Goal: Task Accomplishment & Management: Use online tool/utility

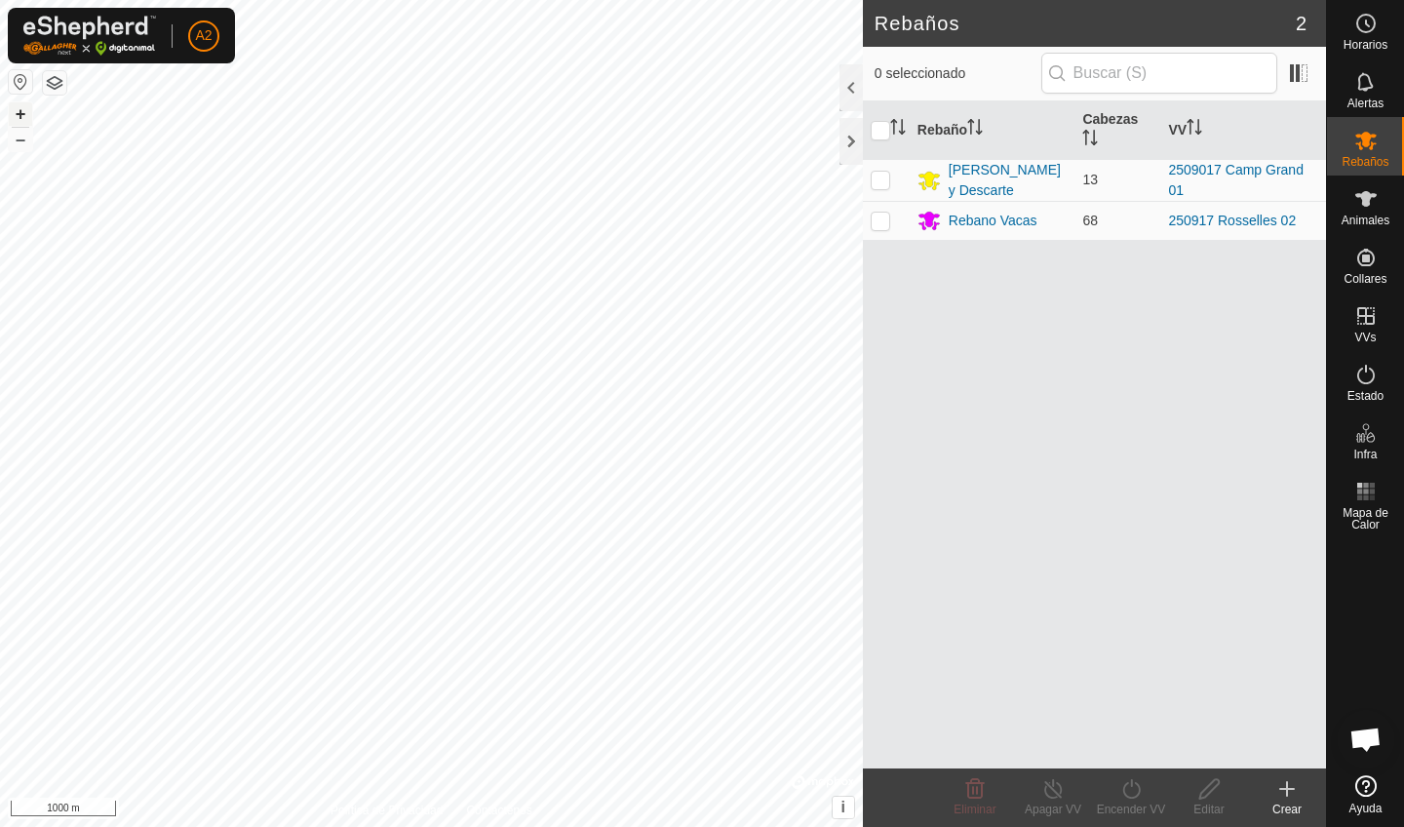
click at [21, 116] on button "+" at bounding box center [20, 113] width 23 height 23
click at [59, 88] on button "button" at bounding box center [54, 82] width 23 height 23
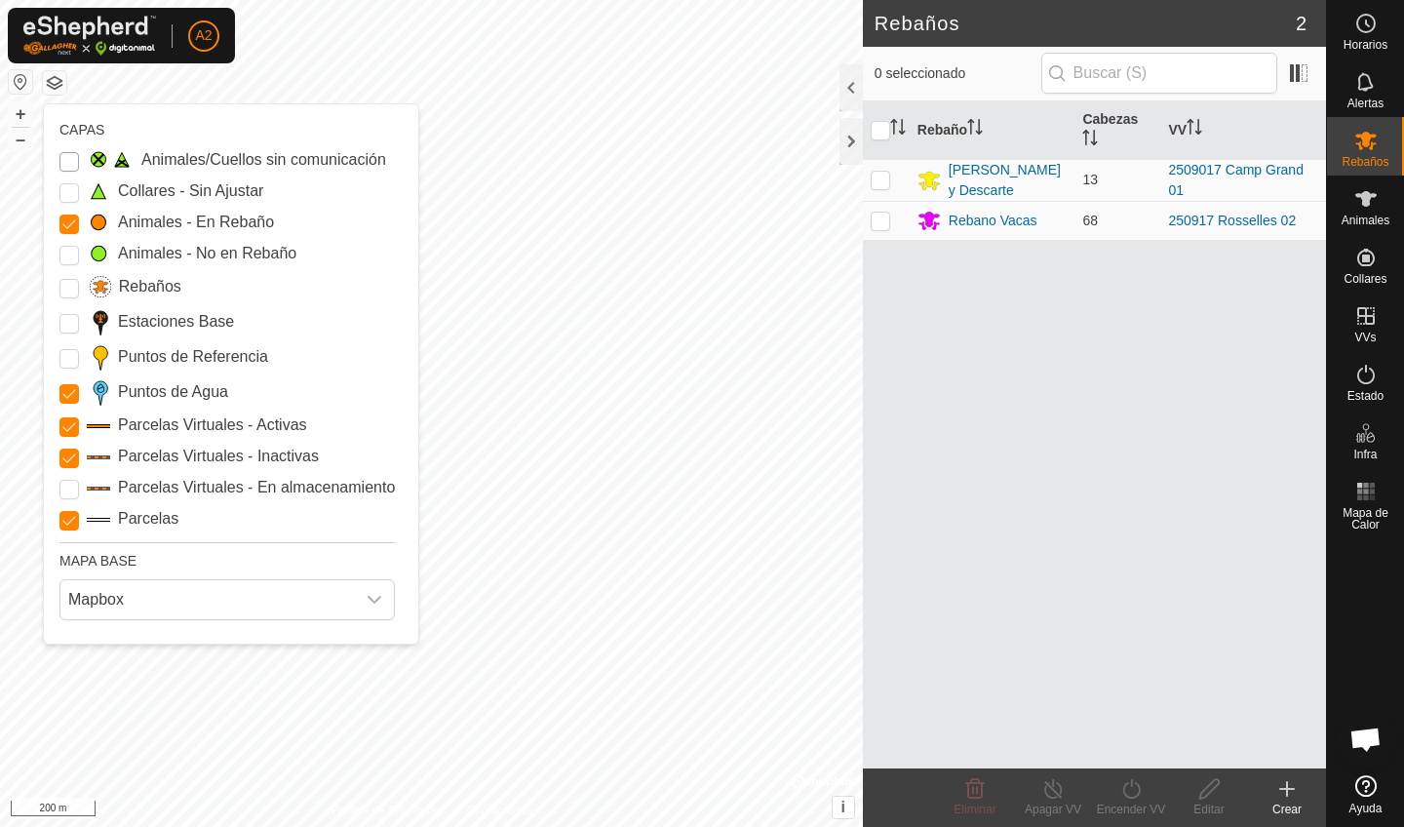
click at [70, 167] on Issue "Animales/Cuellos sin comunicación" at bounding box center [68, 161] width 19 height 19
click at [72, 191] on Unfitted "Collares - Sin Ajustar" at bounding box center [68, 192] width 19 height 19
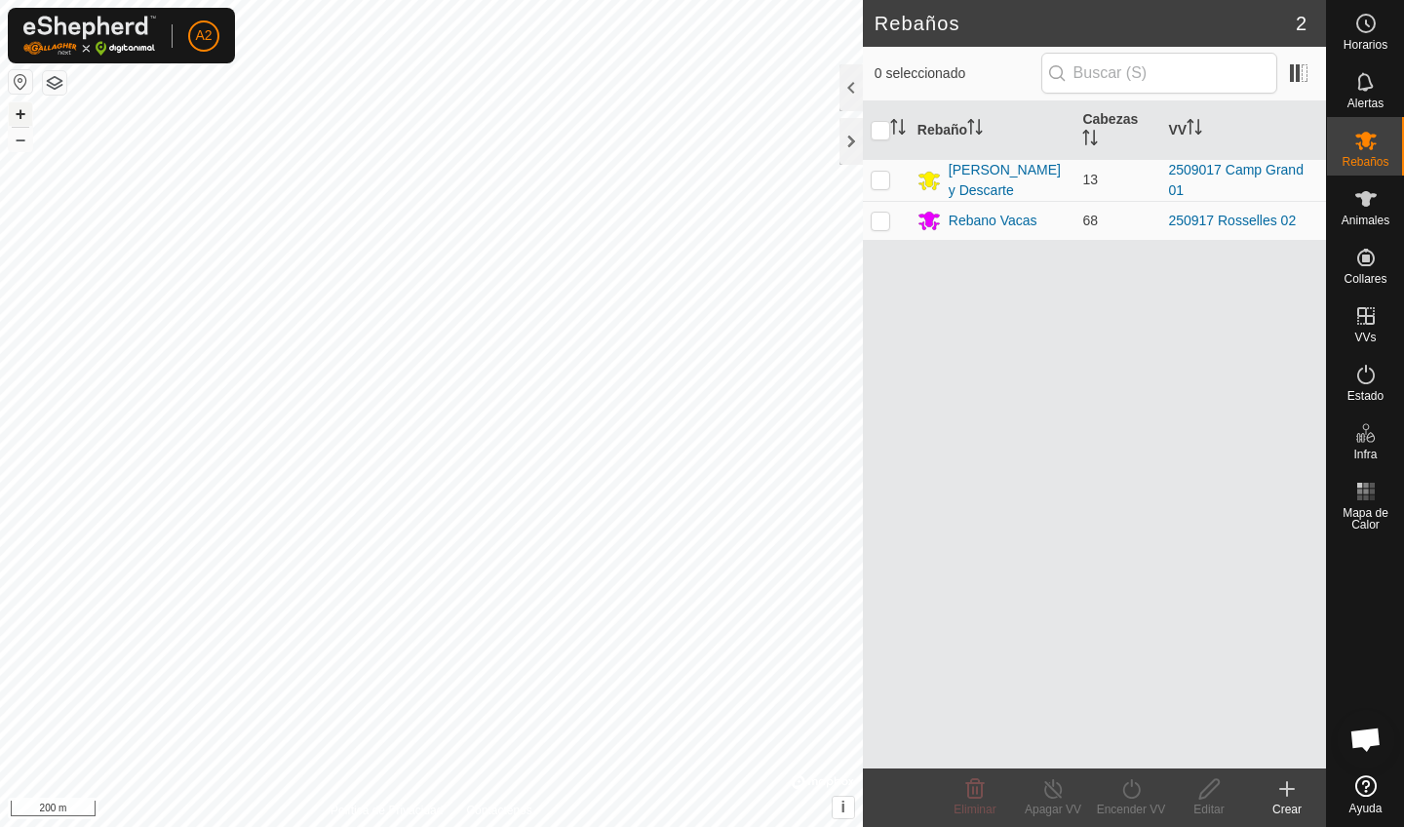
click at [18, 108] on button "+" at bounding box center [20, 113] width 23 height 23
click at [16, 111] on button "+" at bounding box center [20, 113] width 23 height 23
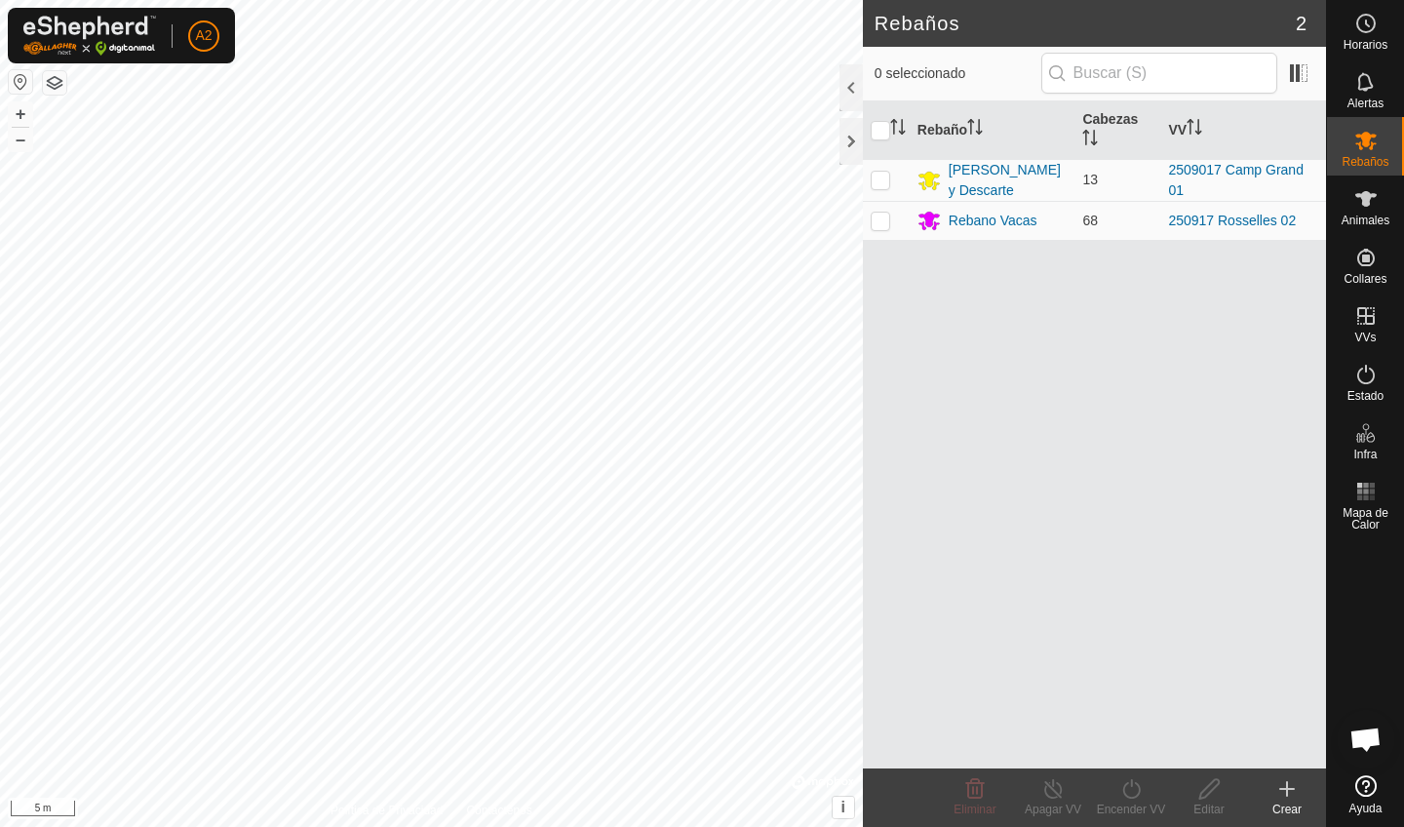
click at [49, 77] on button "button" at bounding box center [54, 82] width 23 height 23
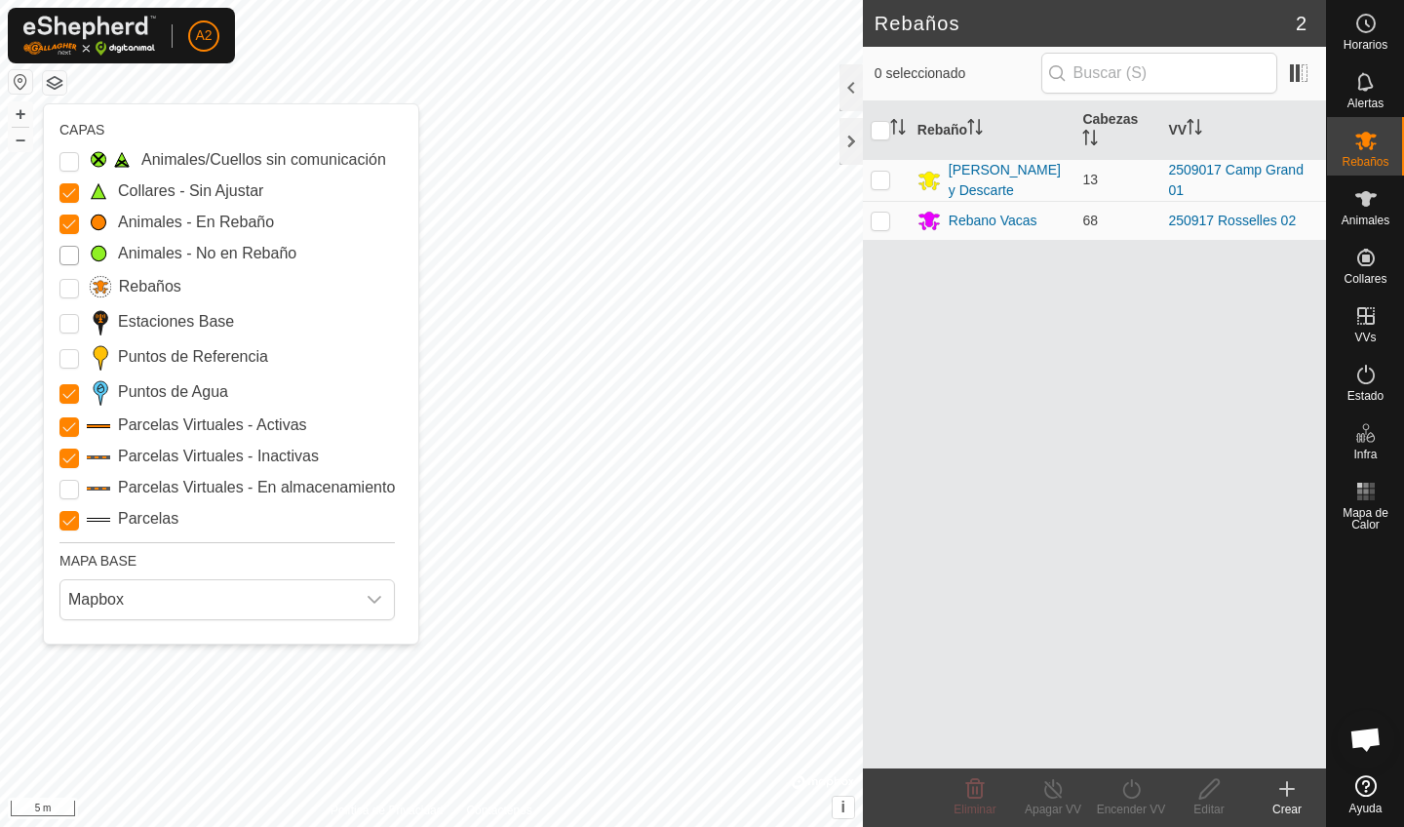
click at [68, 249] on Mob "Animales - No en Rebaño" at bounding box center [68, 255] width 19 height 19
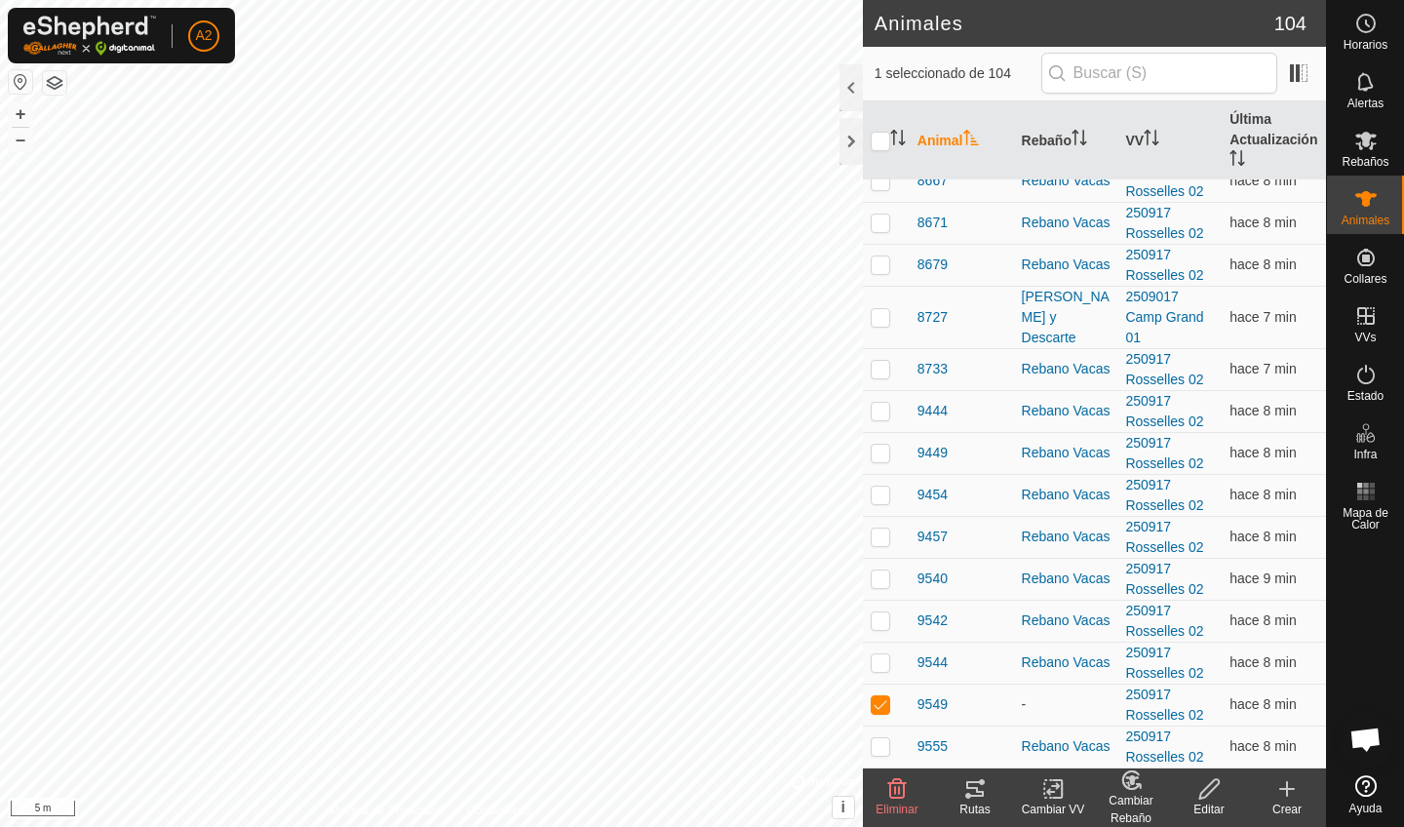
scroll to position [3973, 0]
click at [926, 709] on span "9549" at bounding box center [932, 704] width 30 height 20
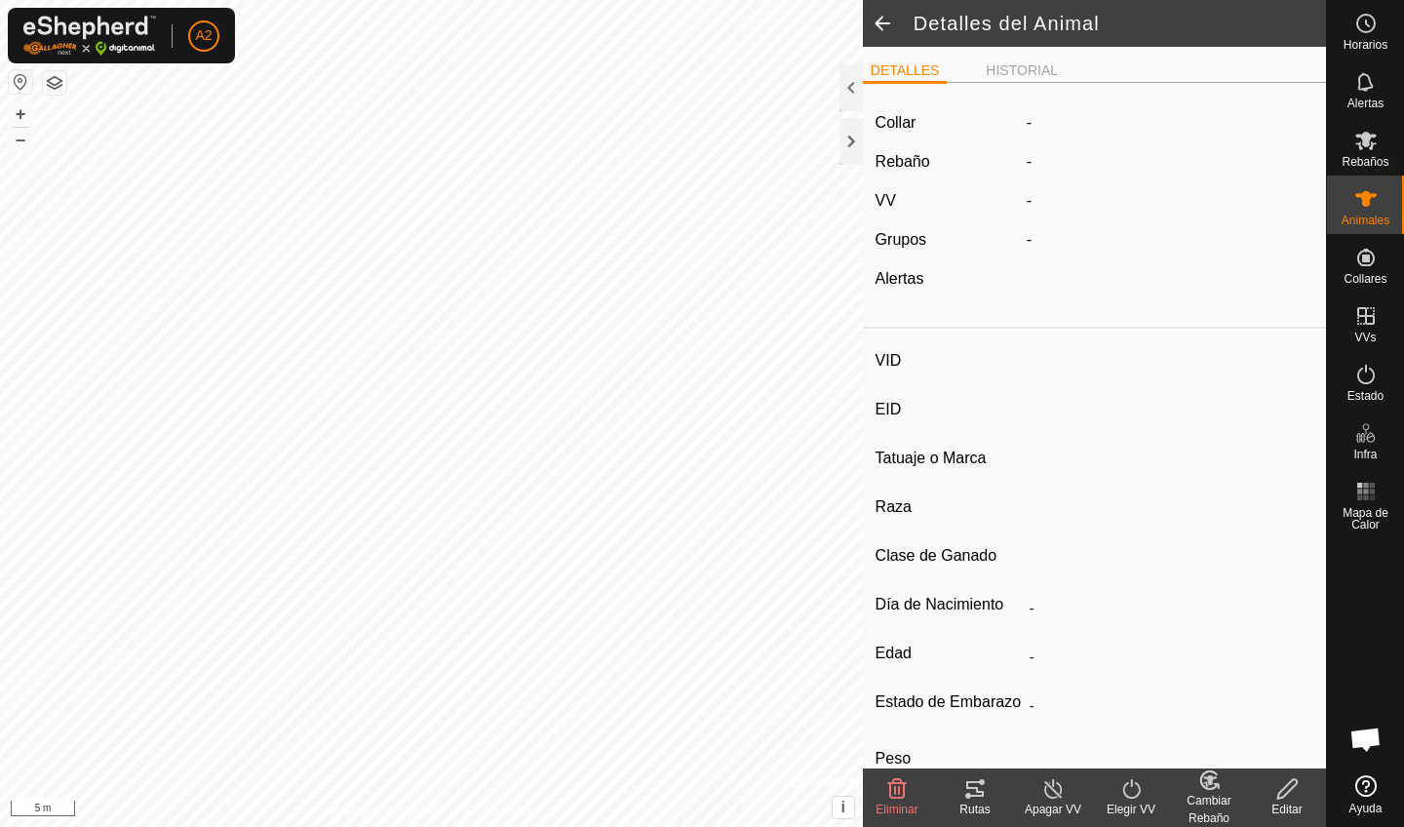
type input "9549"
type input "-"
type input "Aubrac"
type input "PRENADA B"
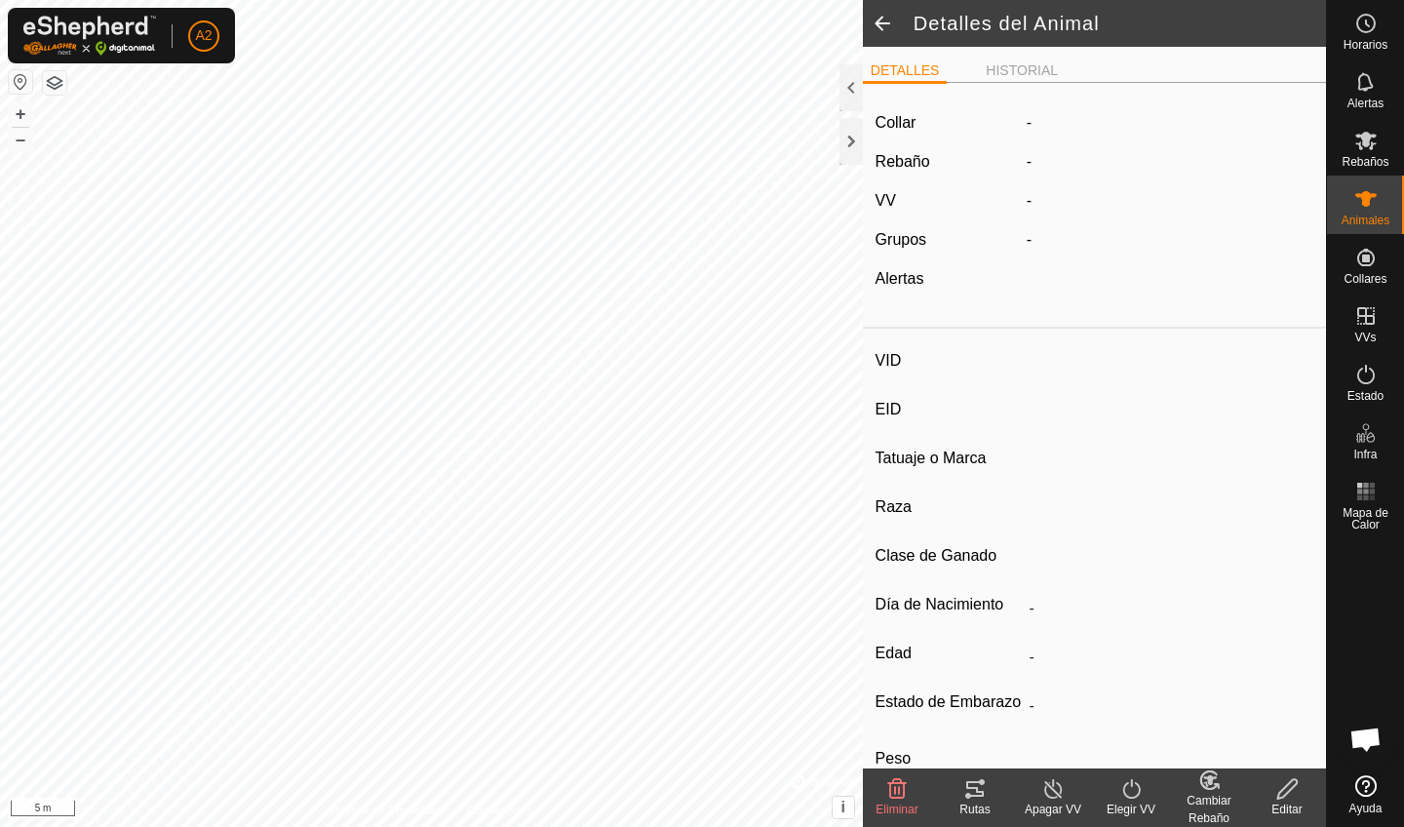
type input "11/2021"
type input "3 years 11 months"
type input "Preñada"
type input "372 kg"
type input "-"
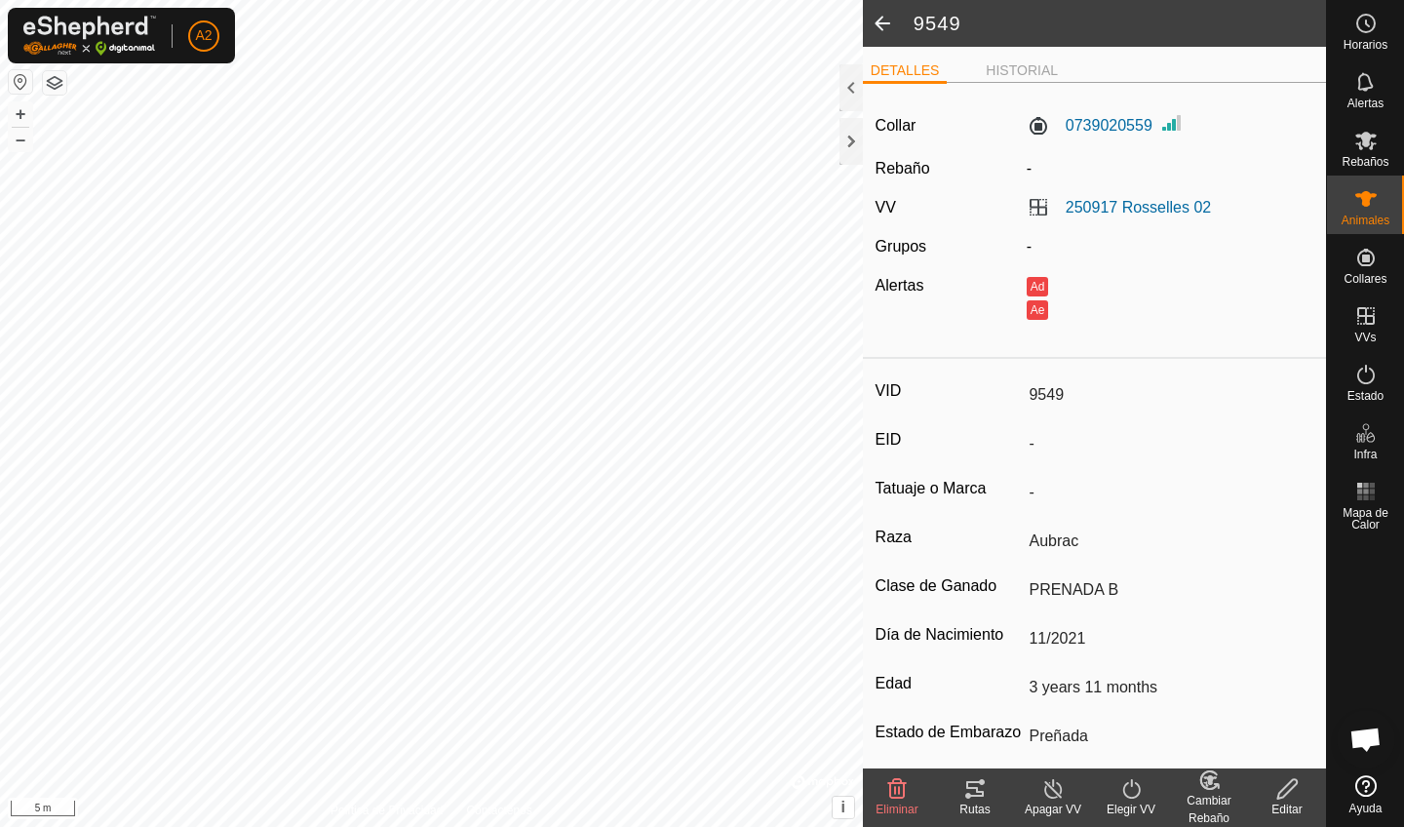
click at [970, 789] on icon at bounding box center [975, 789] width 18 height 16
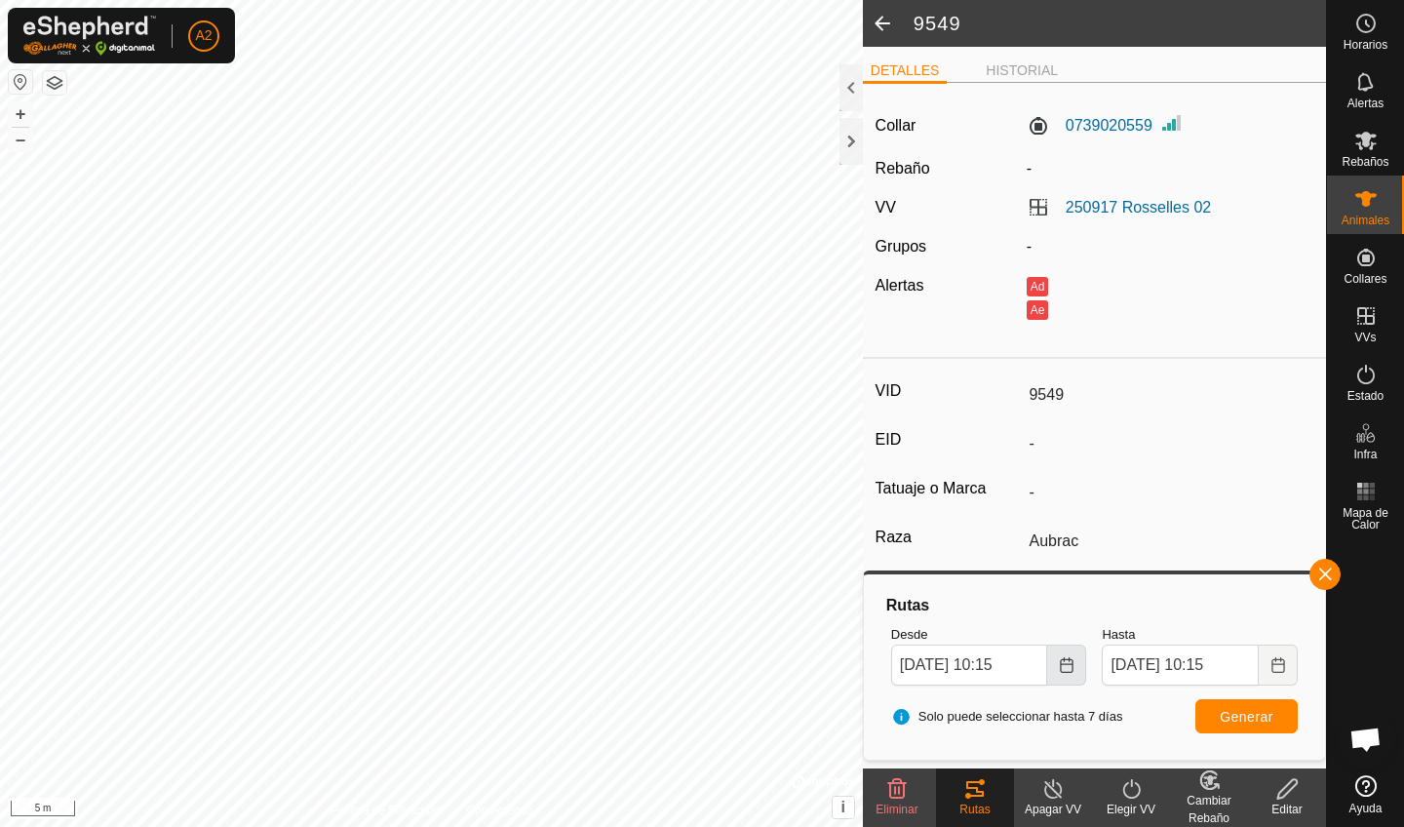
click at [1076, 670] on button "Choose Date" at bounding box center [1066, 664] width 39 height 41
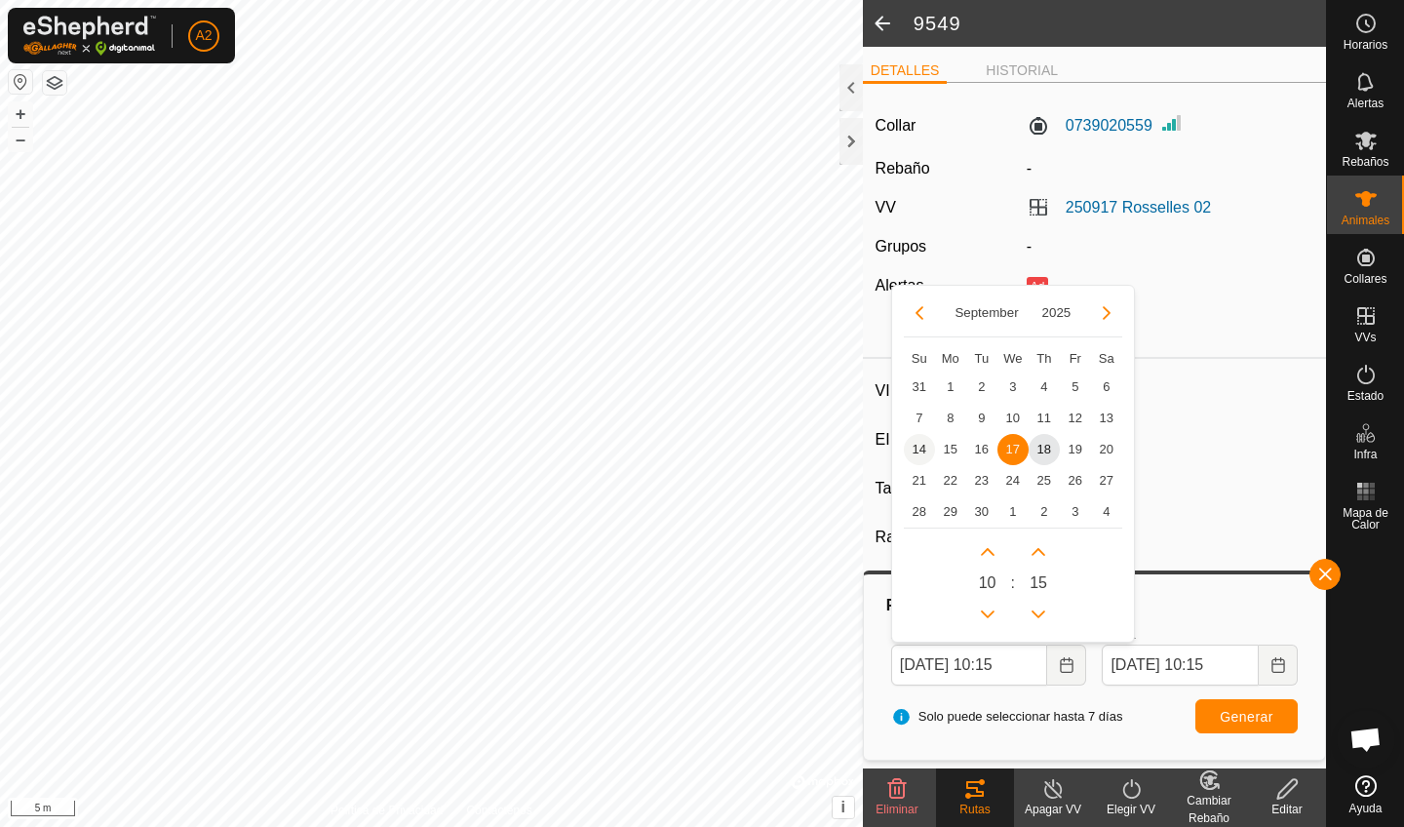
click at [926, 453] on span "14" at bounding box center [919, 449] width 31 height 31
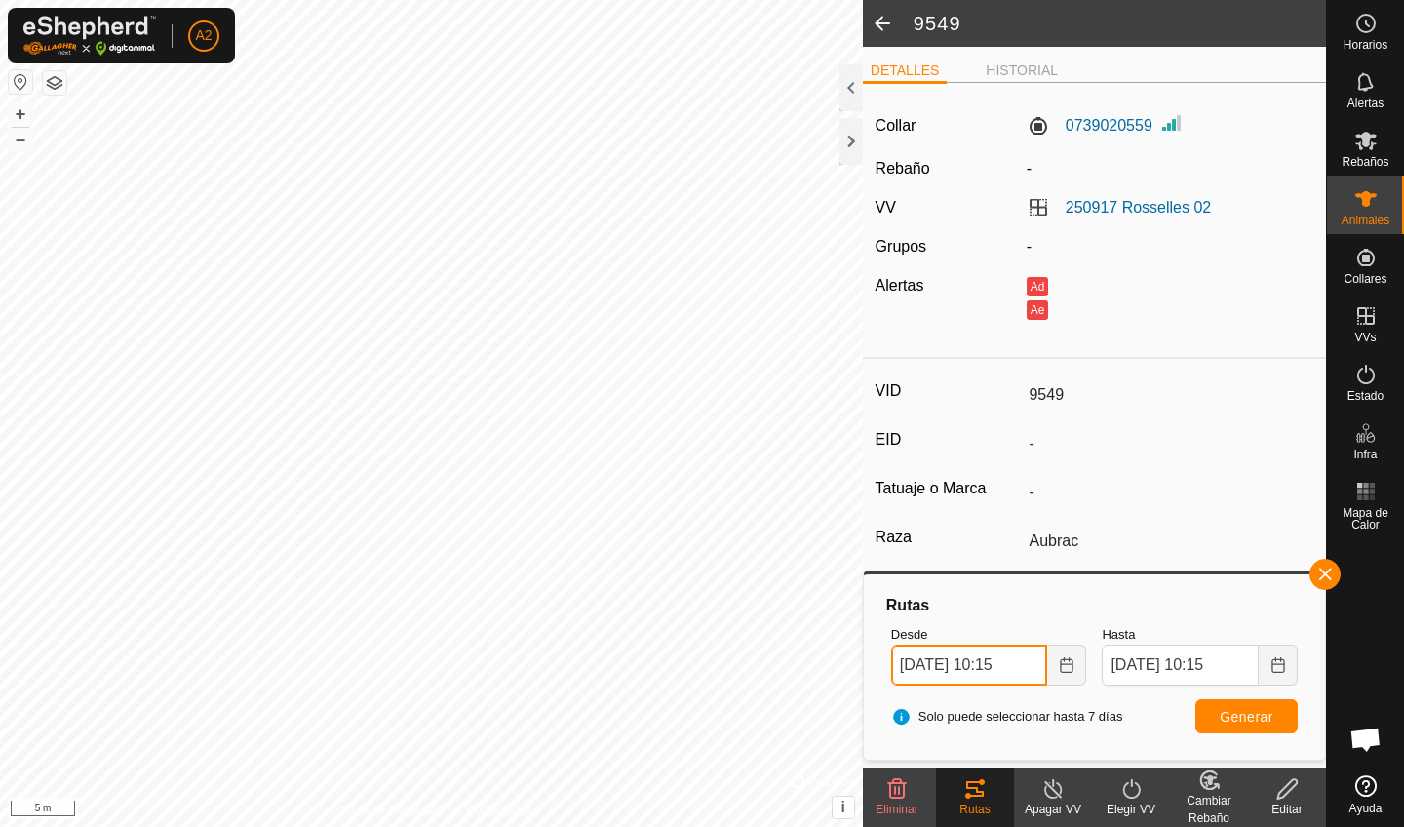
click at [1016, 665] on input "[DATE] 10:15" at bounding box center [969, 664] width 157 height 41
type input "[DATE] 09:15"
click at [1221, 713] on span "Generar" at bounding box center [1246, 717] width 54 height 16
click at [22, 144] on button "–" at bounding box center [20, 139] width 23 height 23
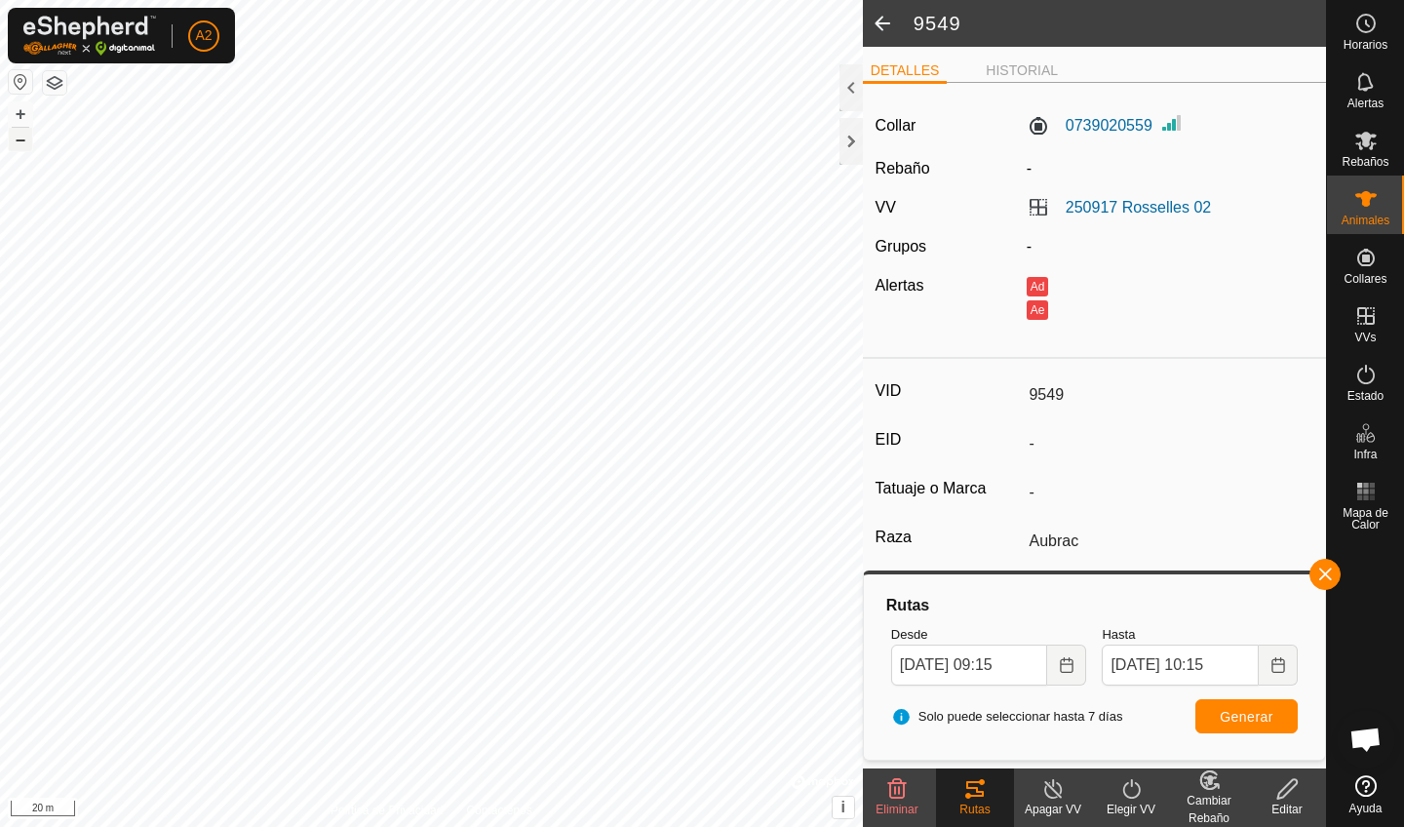
click at [22, 144] on button "–" at bounding box center [20, 139] width 23 height 23
click at [1132, 669] on input "[DATE] 10:15" at bounding box center [1179, 664] width 157 height 41
type input "[DATE] 10:15"
click at [1251, 720] on span "Generar" at bounding box center [1246, 717] width 54 height 16
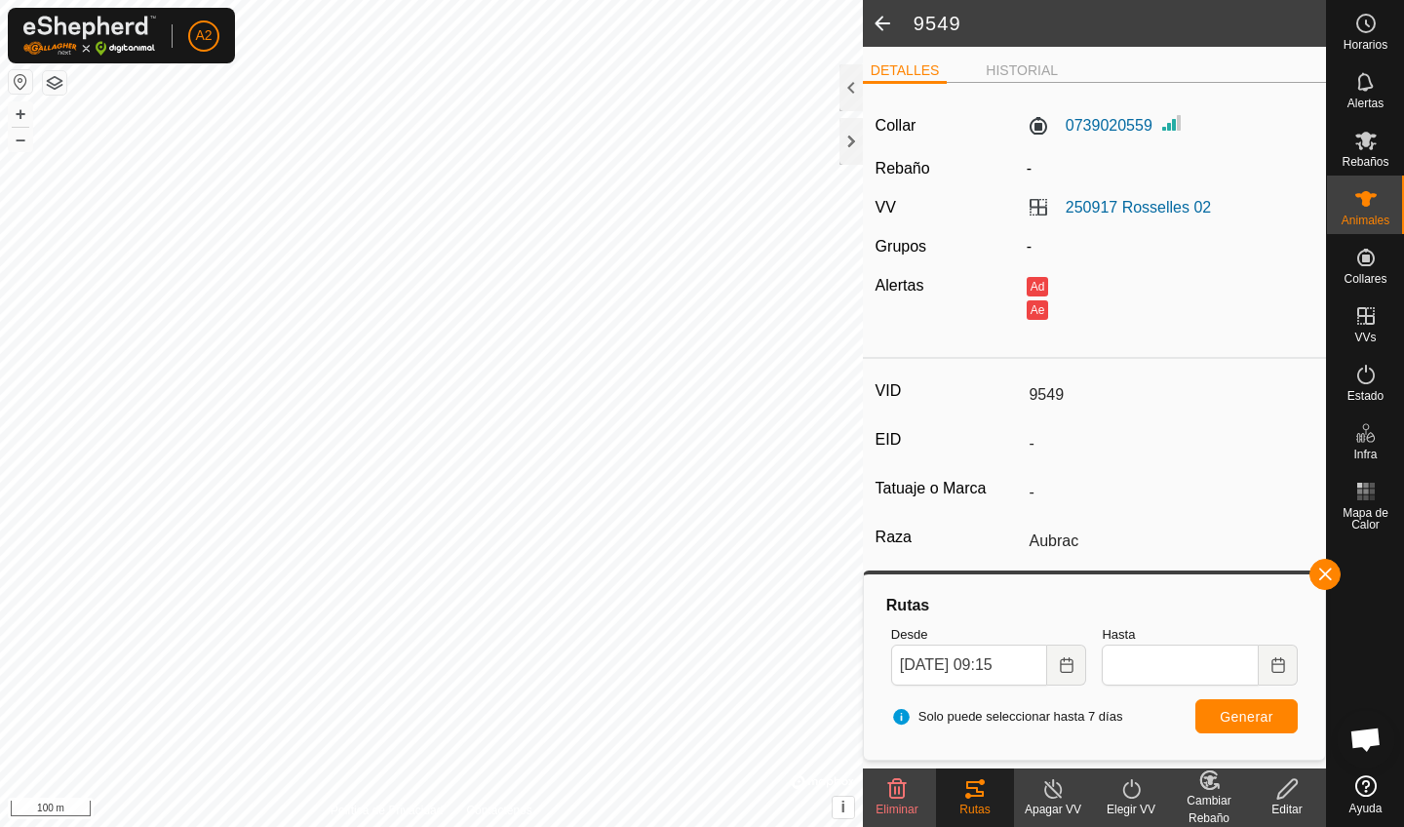
click at [1225, 715] on span "Generar" at bounding box center [1246, 717] width 54 height 16
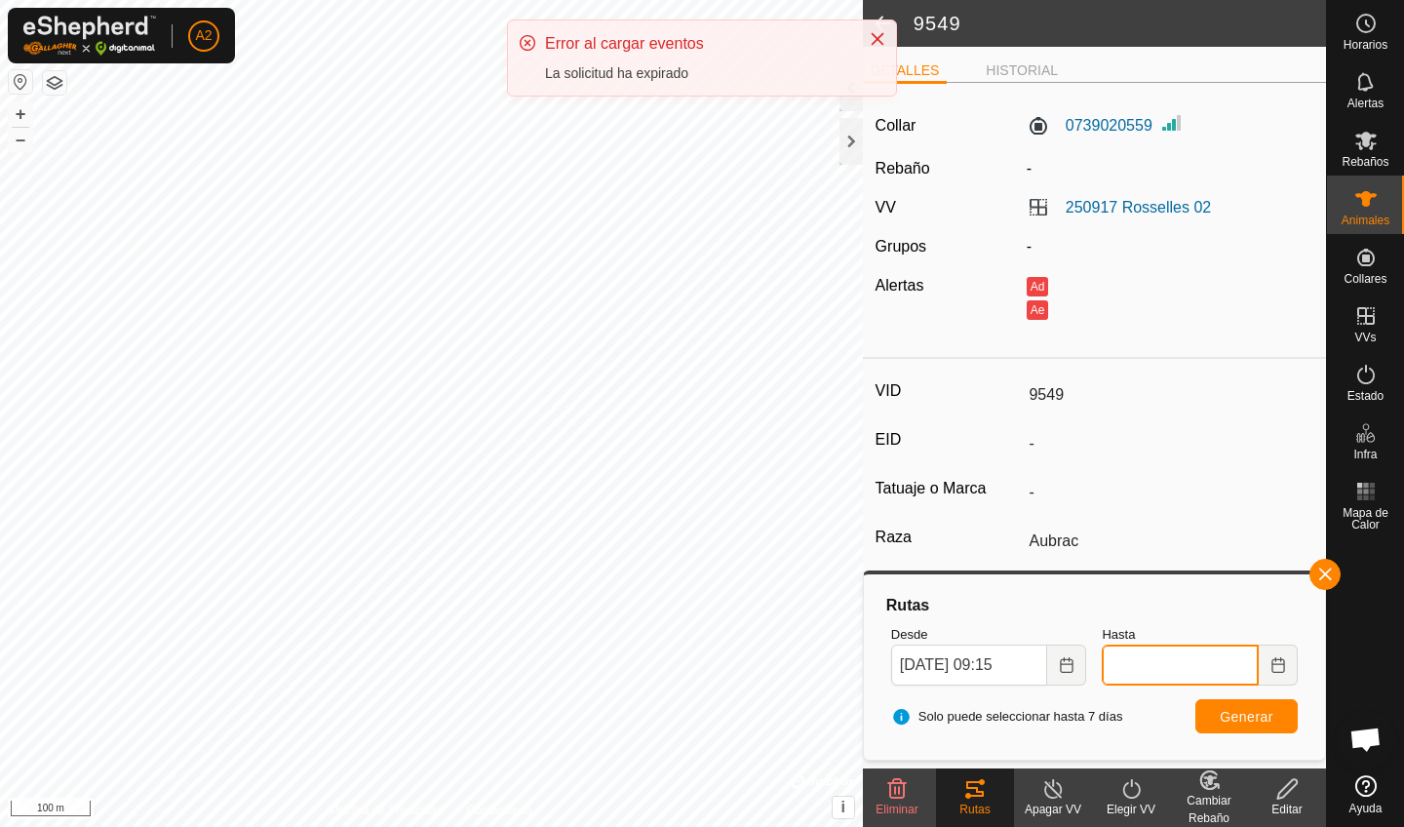
click at [1224, 671] on input "Hasta" at bounding box center [1179, 664] width 157 height 41
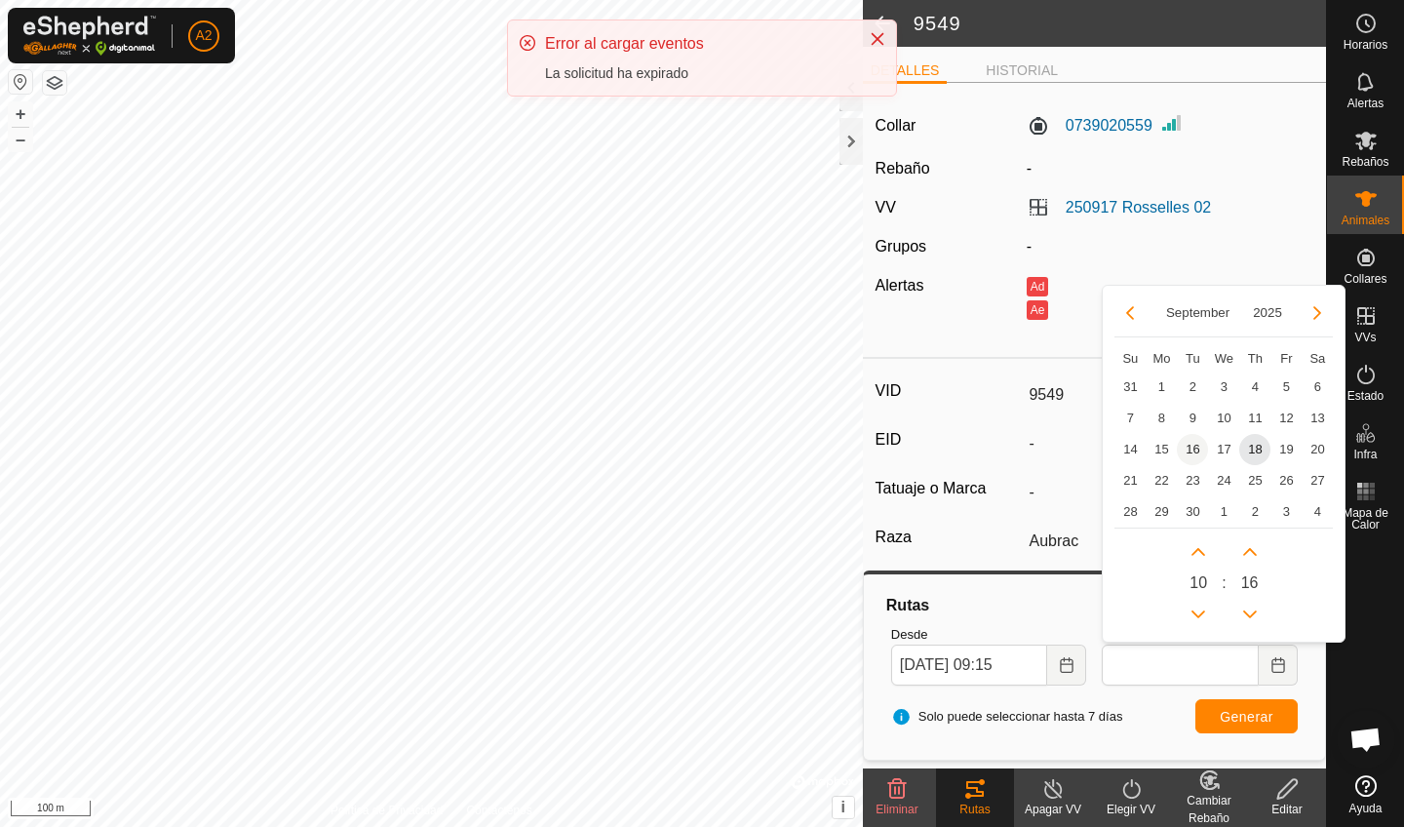
click at [1198, 449] on span "16" at bounding box center [1192, 449] width 31 height 31
type input "[DATE] 10:16"
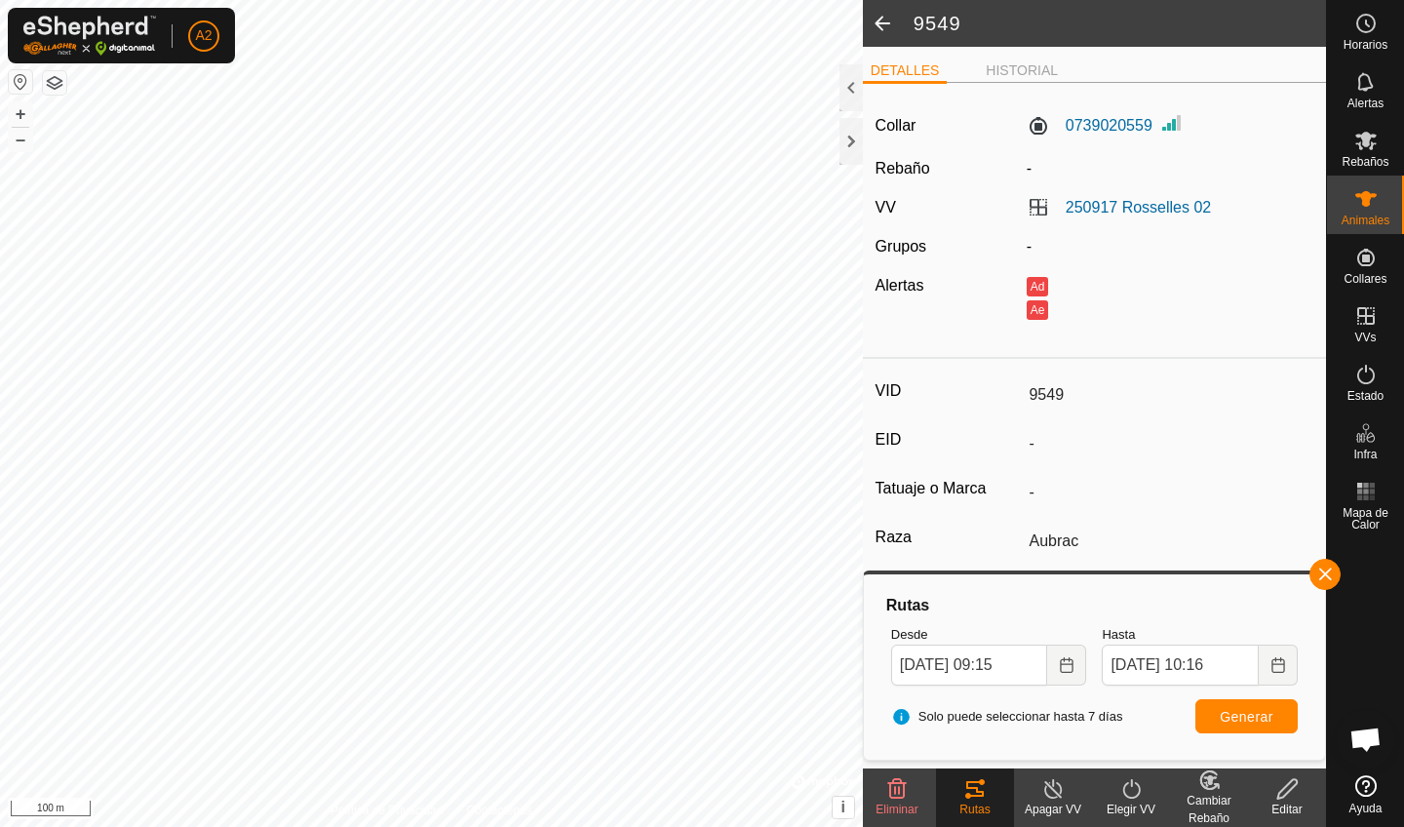
click at [1263, 710] on span "Generar" at bounding box center [1246, 717] width 54 height 16
click at [19, 120] on button "+" at bounding box center [20, 113] width 23 height 23
click at [1229, 721] on span "Generar" at bounding box center [1246, 717] width 54 height 16
click at [22, 119] on button "+" at bounding box center [20, 113] width 23 height 23
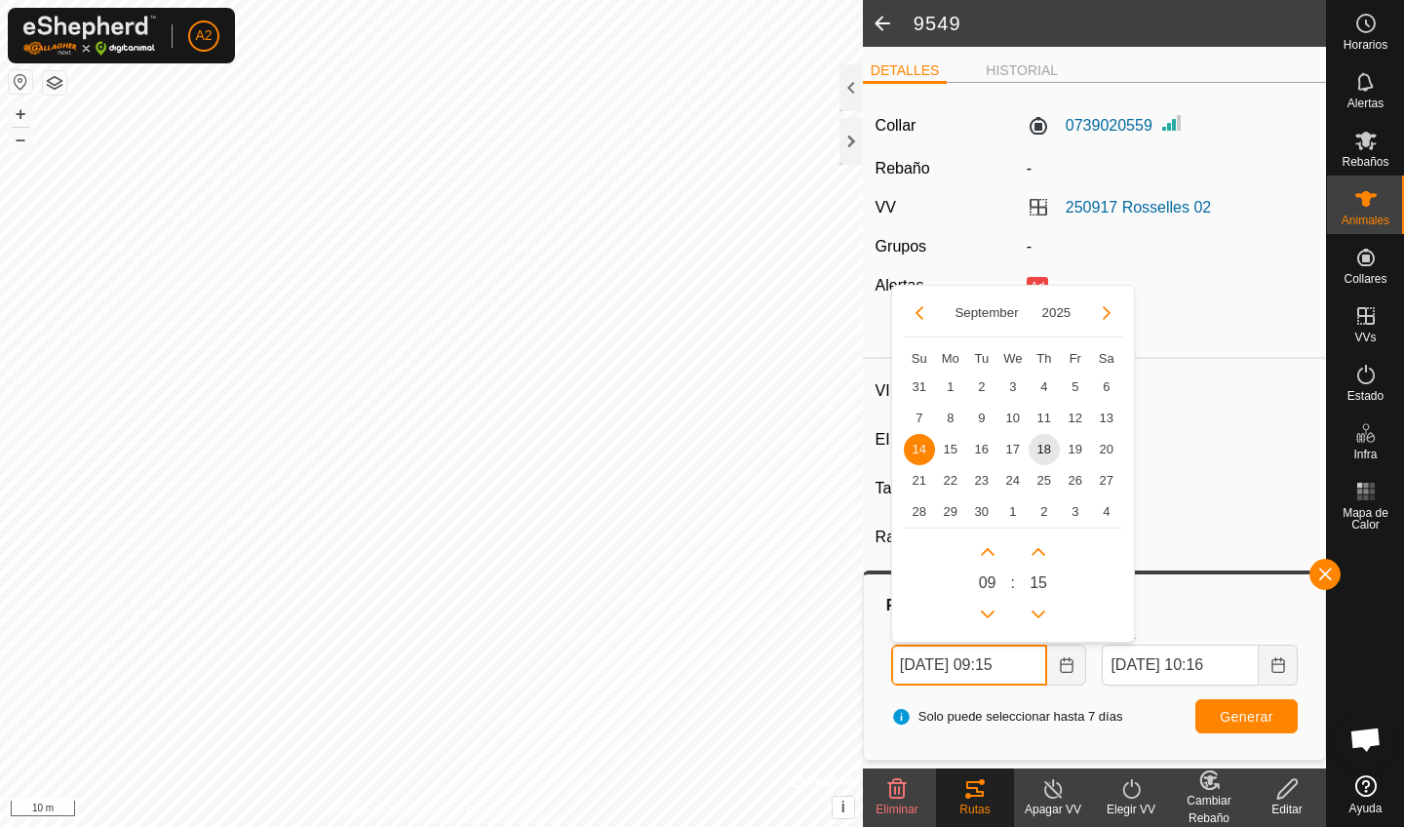
click at [920, 660] on input "[DATE] 09:15" at bounding box center [969, 664] width 157 height 41
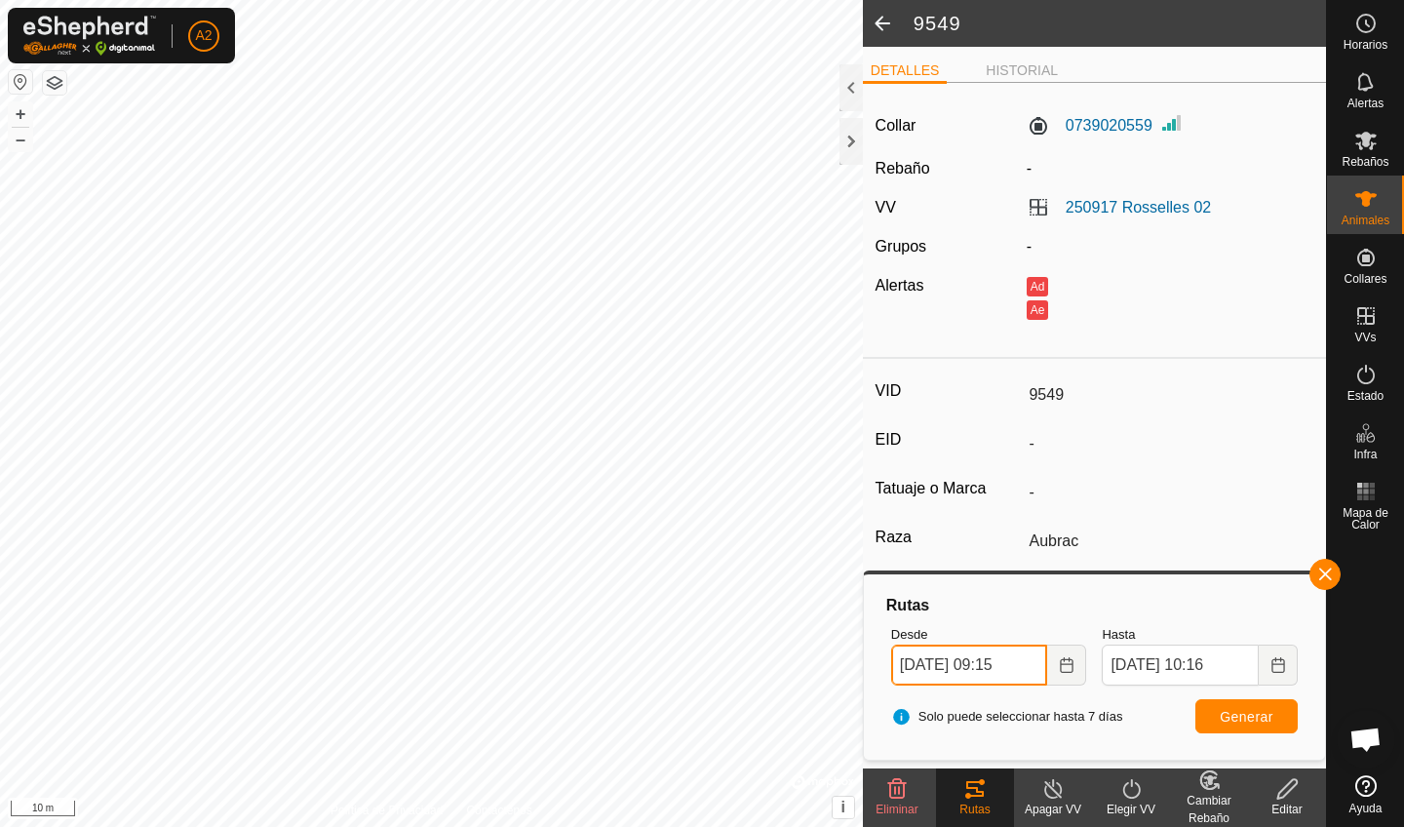
type input "[DATE] 09:15"
click at [1278, 697] on div "Rutas Desde Hasta [DATE] 10:16 Solo puede seleccionar hasta 7 [PERSON_NAME] Gen…" at bounding box center [1093, 667] width 445 height 170
click at [1275, 706] on button "Generar" at bounding box center [1246, 716] width 102 height 34
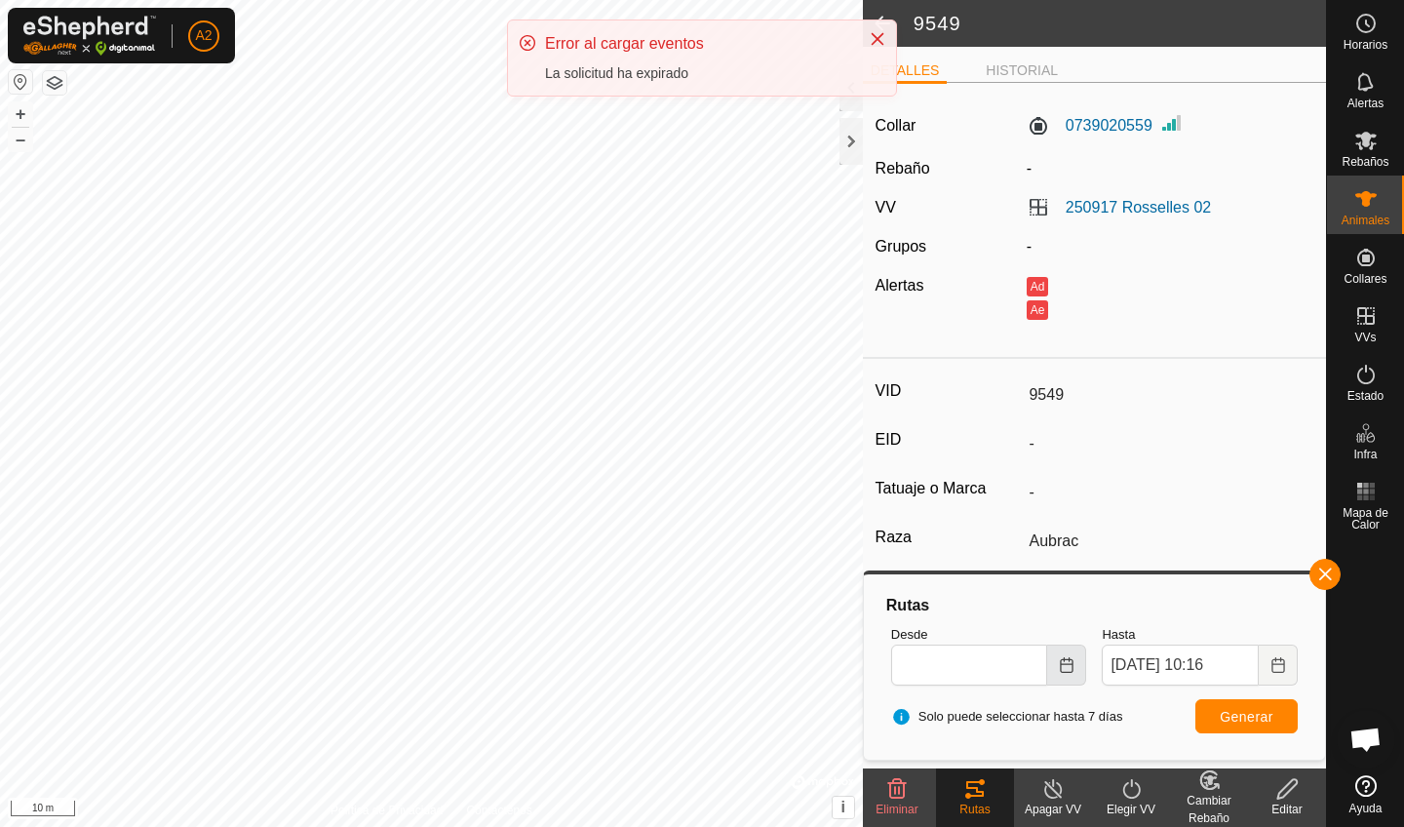
click at [1070, 672] on button "Choose Date" at bounding box center [1066, 664] width 39 height 41
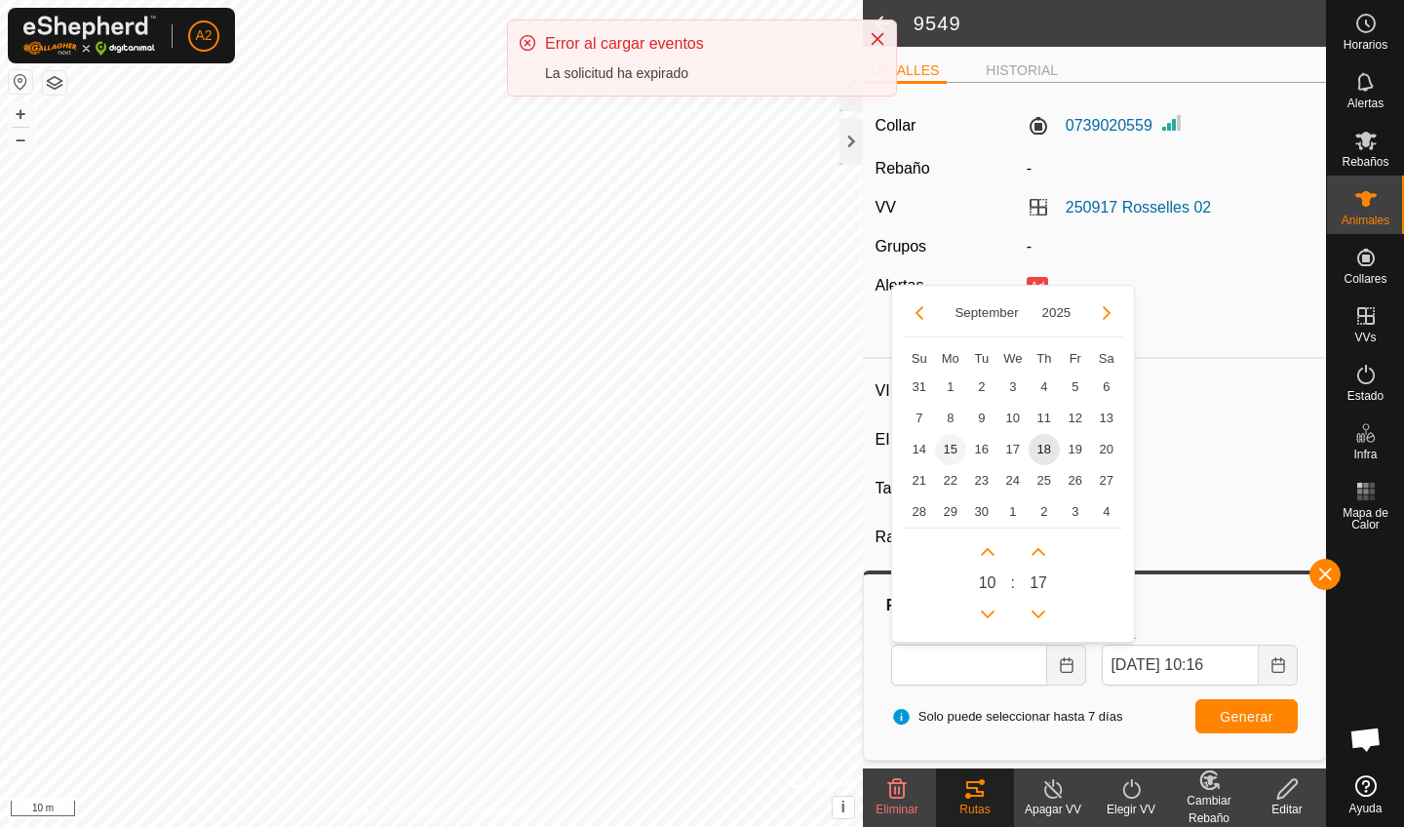
click at [955, 451] on span "15" at bounding box center [950, 449] width 31 height 31
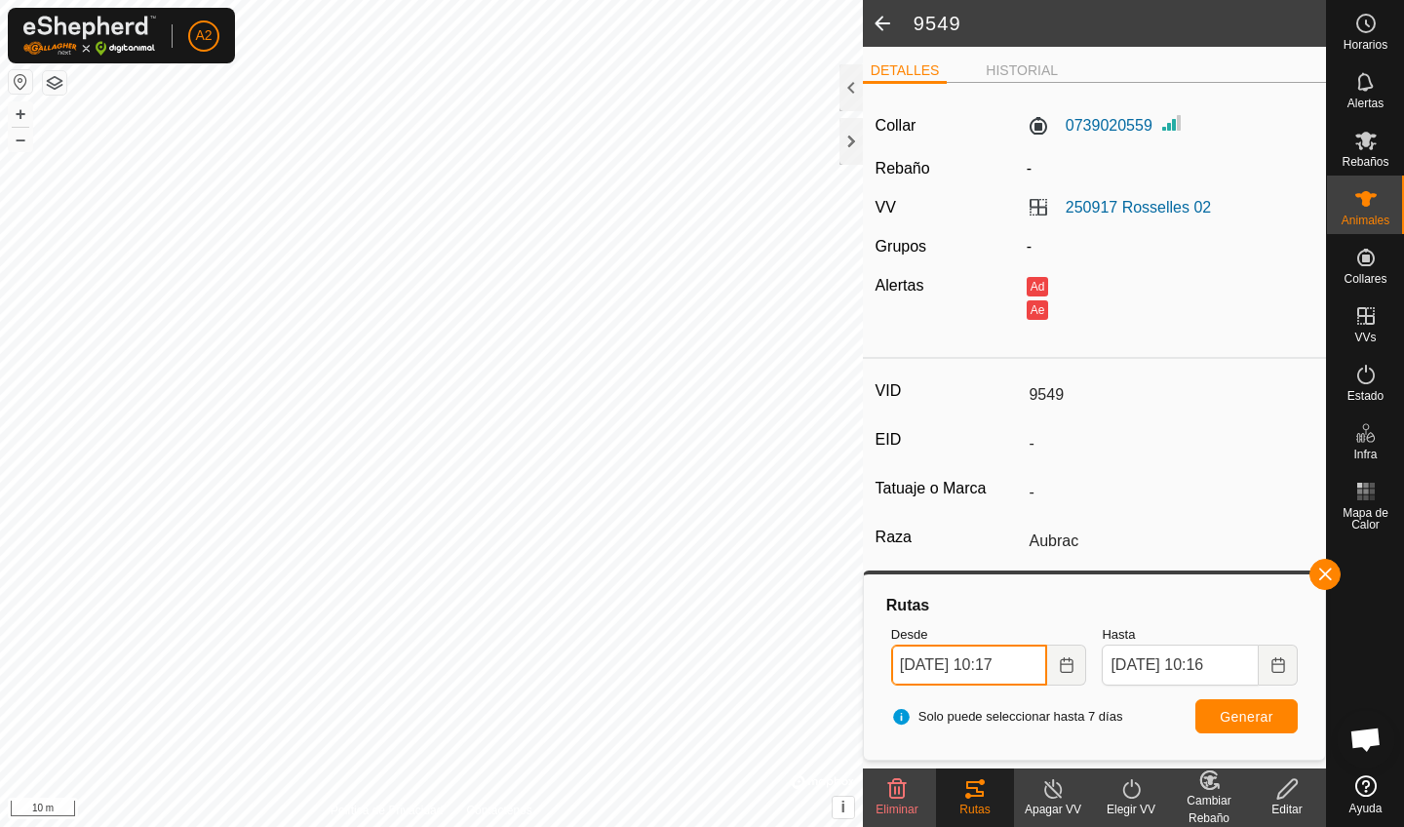
click at [1013, 663] on input "[DATE] 10:17" at bounding box center [969, 664] width 157 height 41
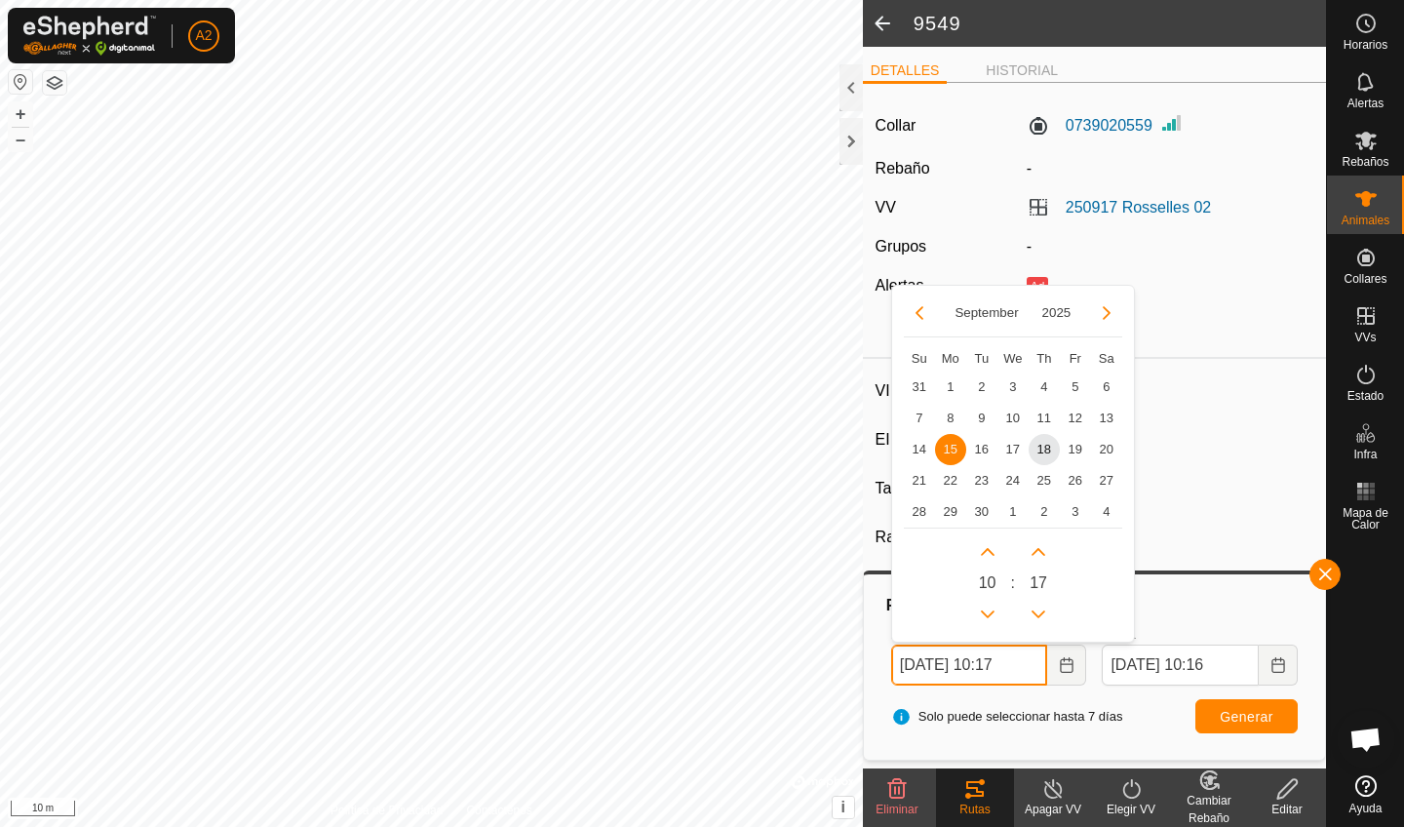
click at [999, 659] on input "[DATE] 10:17" at bounding box center [969, 664] width 157 height 41
click at [1006, 667] on input "[DATE] 10:17" at bounding box center [969, 664] width 157 height 41
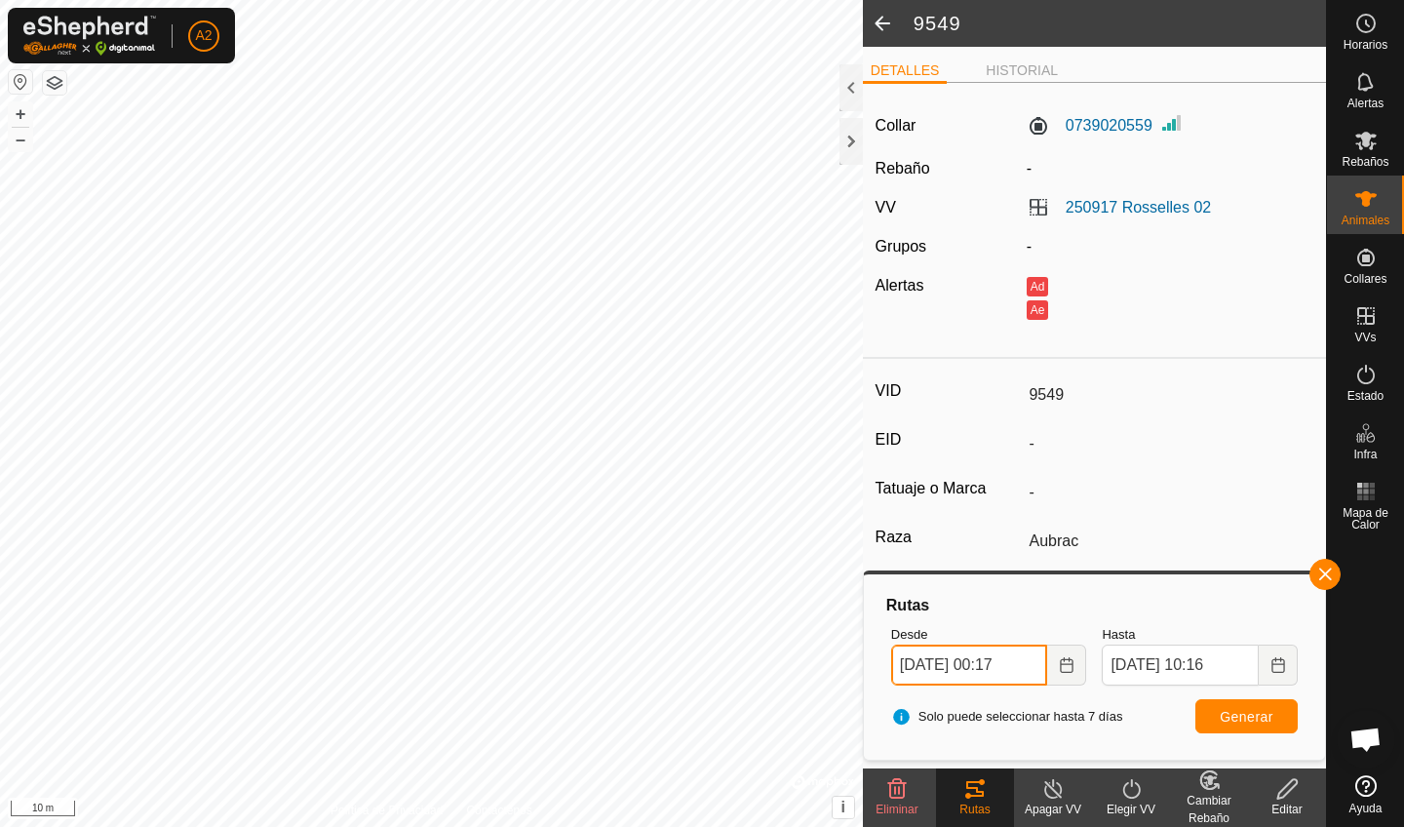
type input "[DATE] 00:17"
click at [1280, 719] on button "Generar" at bounding box center [1246, 716] width 102 height 34
click at [1231, 720] on span "Generar" at bounding box center [1246, 717] width 54 height 16
click at [22, 136] on button "–" at bounding box center [20, 139] width 23 height 23
click at [18, 118] on button "+" at bounding box center [20, 113] width 23 height 23
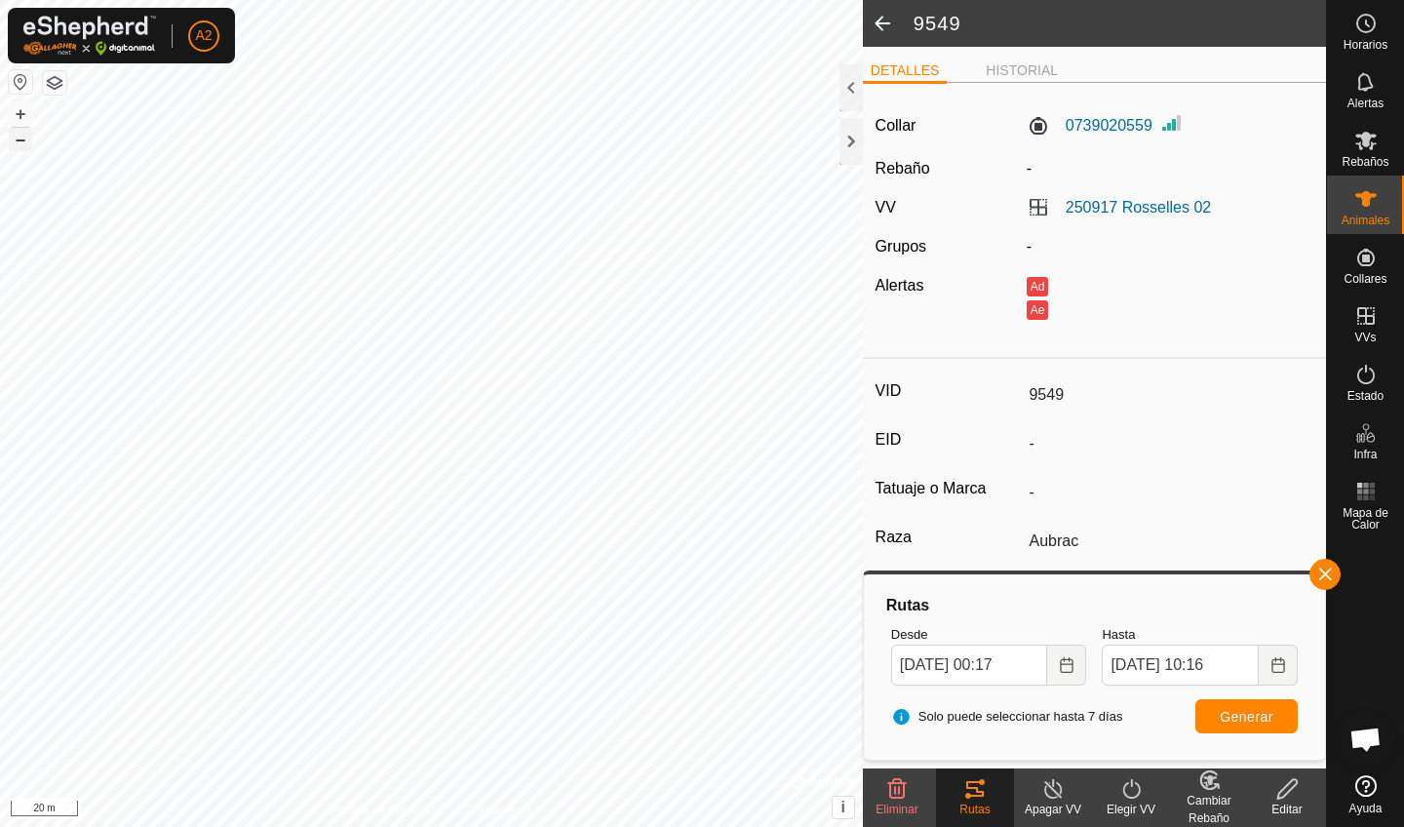
click at [13, 147] on button "–" at bounding box center [20, 139] width 23 height 23
click at [22, 146] on button "–" at bounding box center [20, 139] width 23 height 23
click at [15, 115] on button "+" at bounding box center [20, 113] width 23 height 23
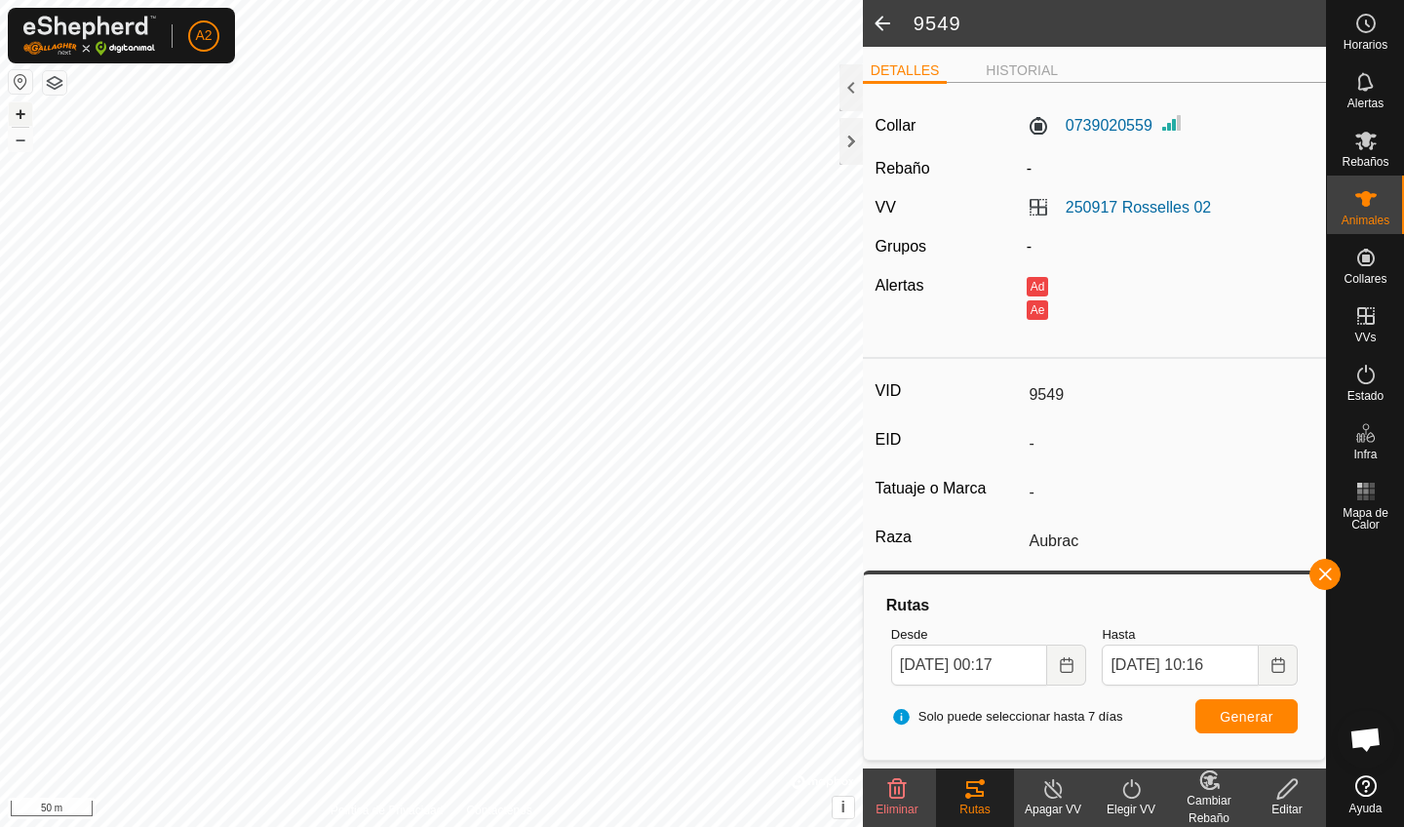
click at [15, 115] on button "+" at bounding box center [20, 113] width 23 height 23
